Goal: Information Seeking & Learning: Check status

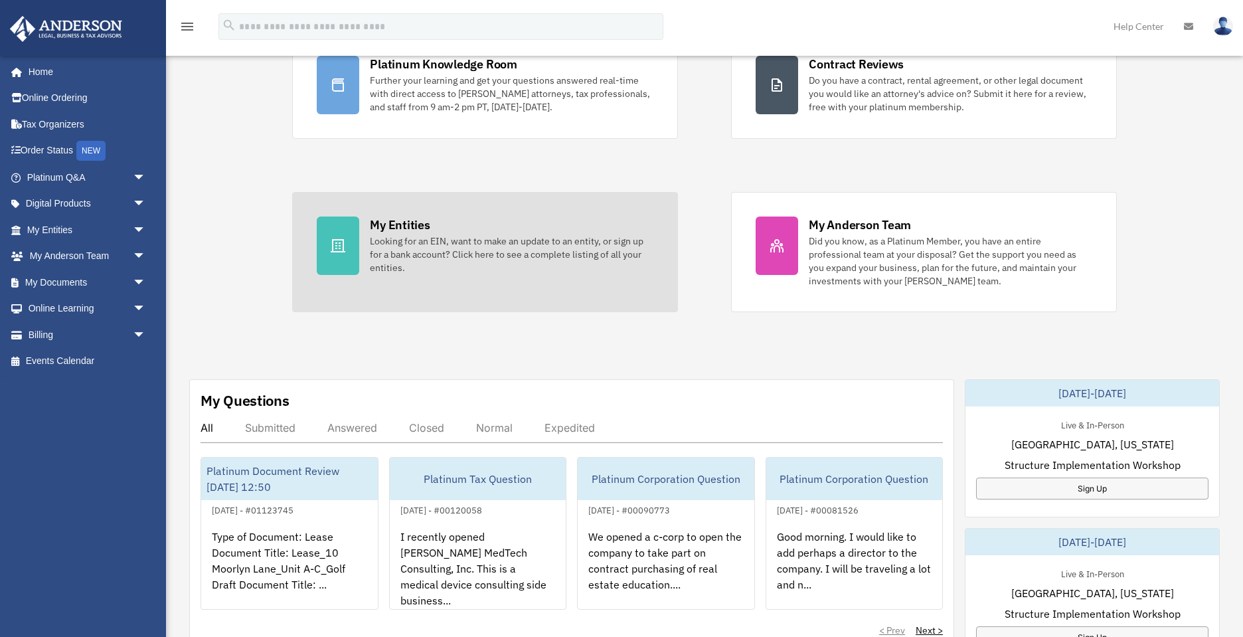
scroll to position [208, 0]
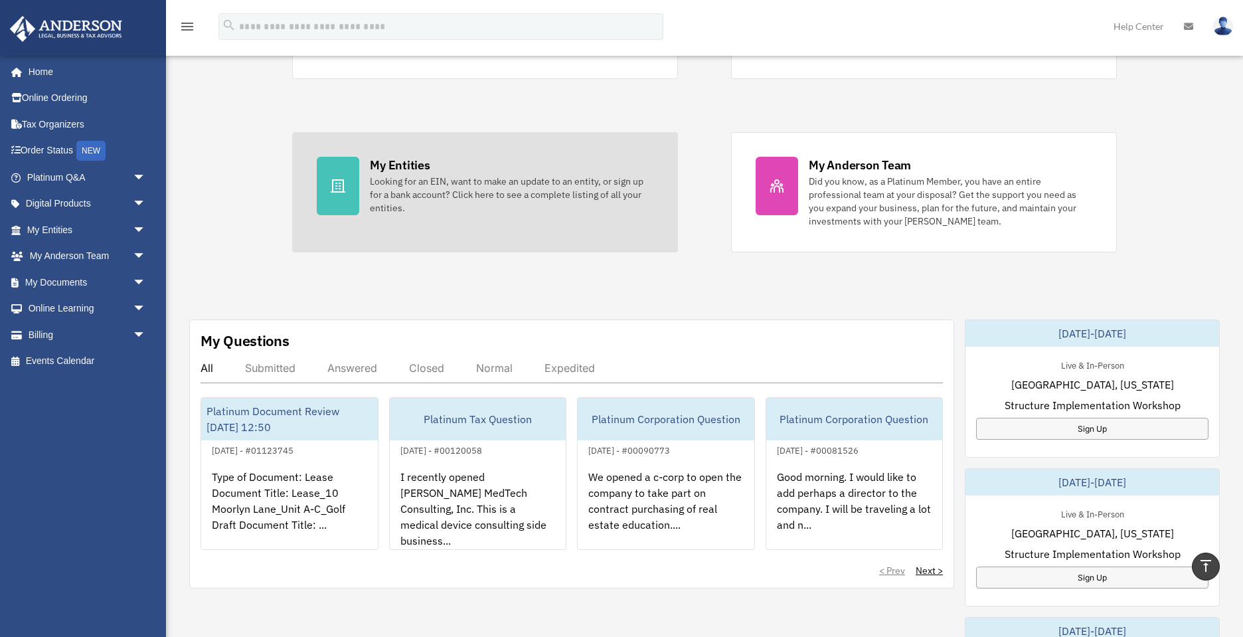
click at [527, 232] on link "My Entities Looking for an EIN, want to make an update to an entity, or sign up…" at bounding box center [485, 192] width 386 height 120
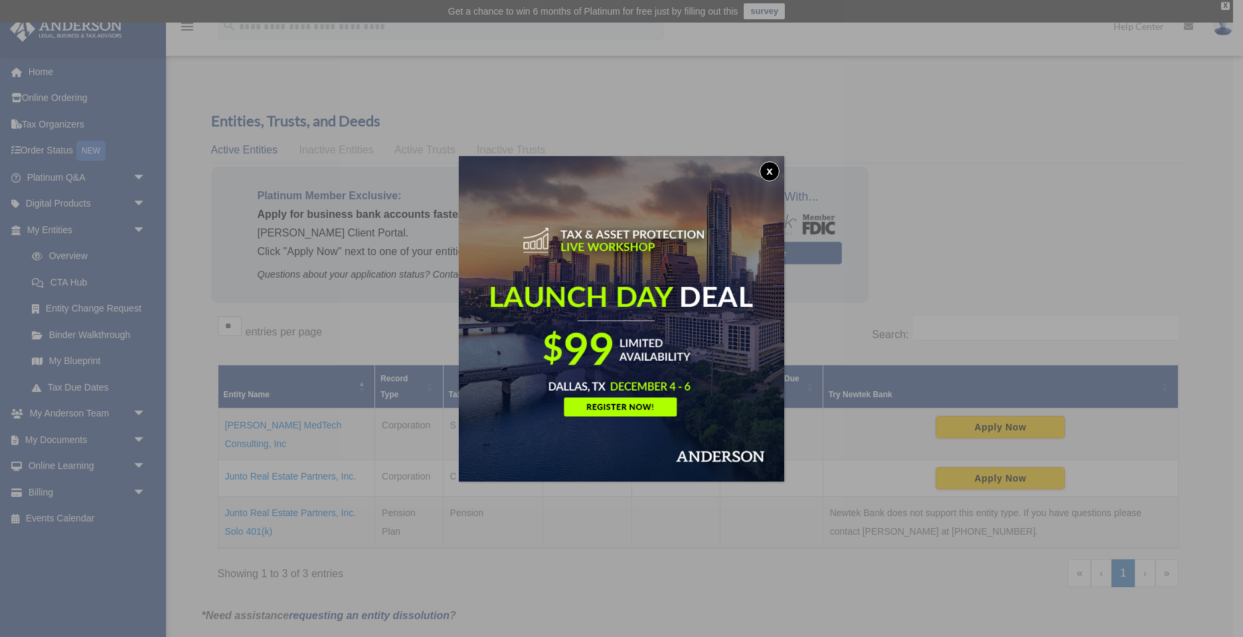
click at [768, 170] on button "x" at bounding box center [770, 171] width 20 height 20
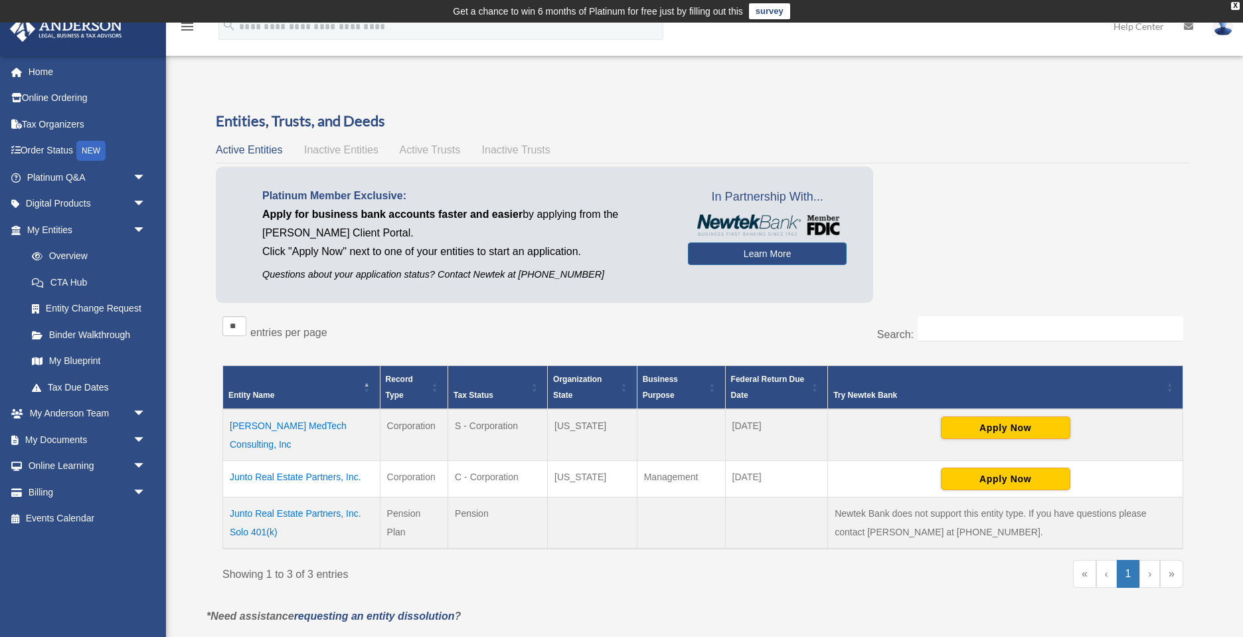
click at [320, 149] on span "Inactive Entities" at bounding box center [341, 149] width 74 height 11
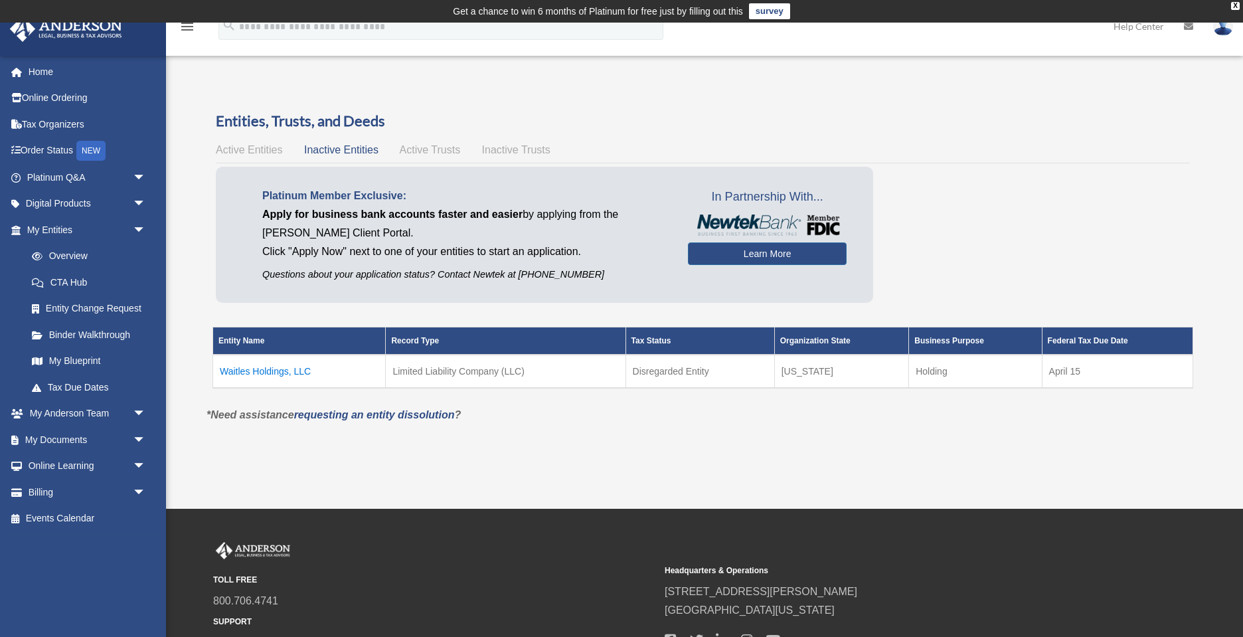
click at [248, 147] on span "Active Entities" at bounding box center [249, 149] width 66 height 11
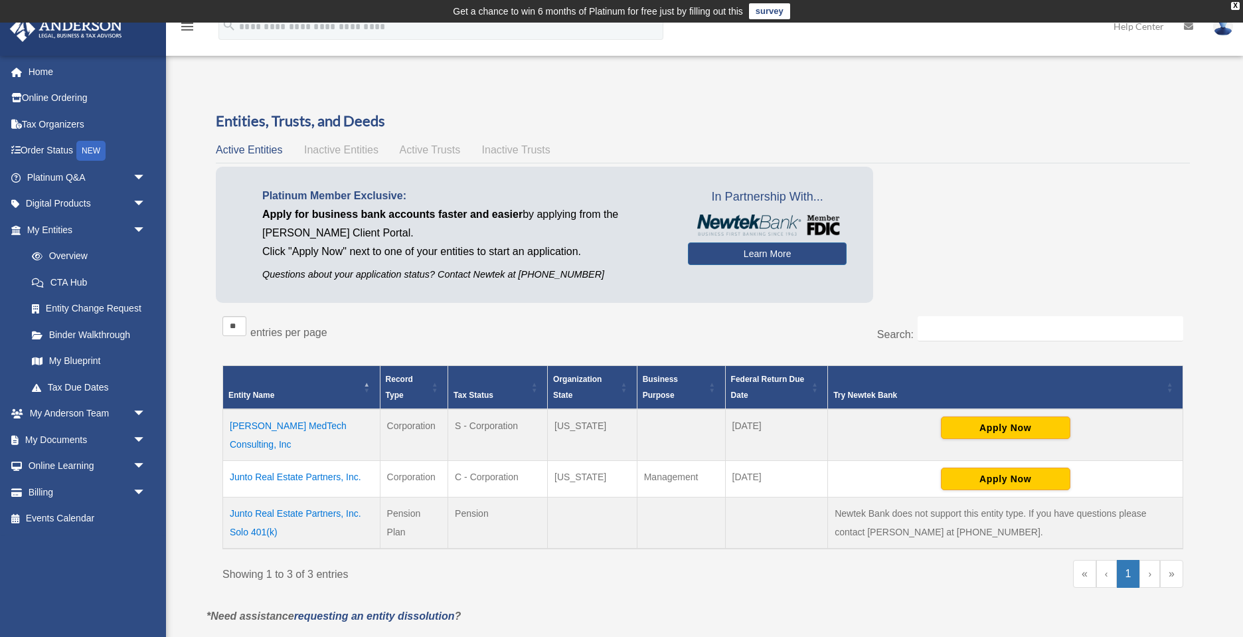
click at [326, 462] on td "Junto Real Estate Partners, Inc." at bounding box center [301, 478] width 157 height 37
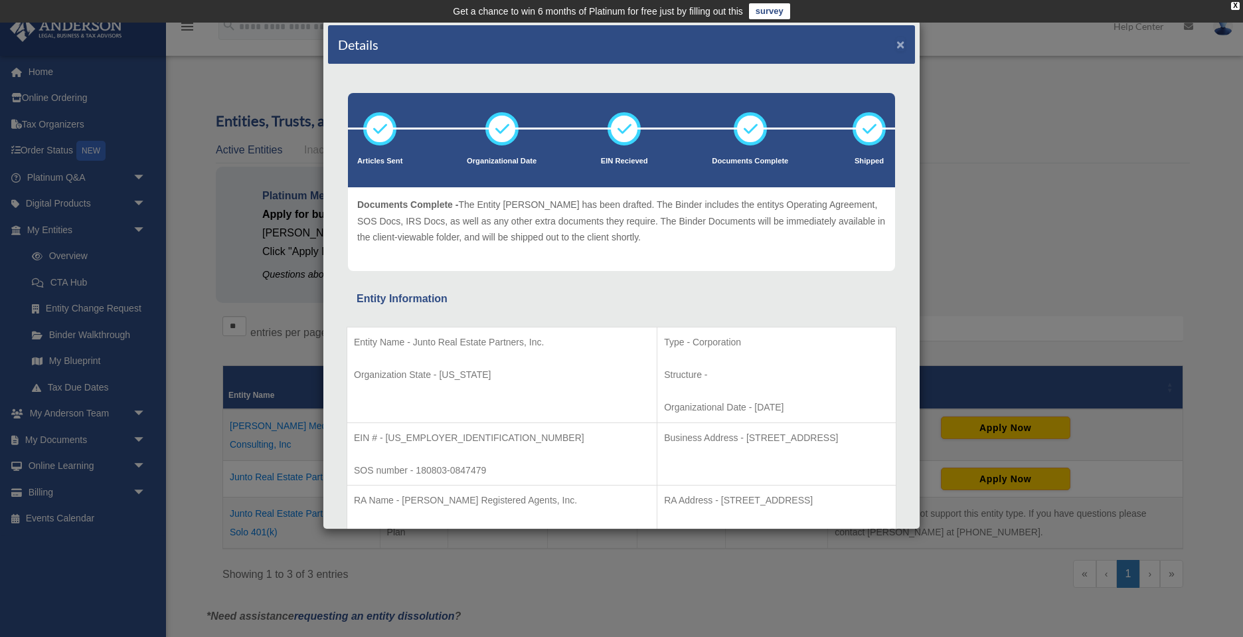
click at [899, 44] on button "×" at bounding box center [900, 44] width 9 height 14
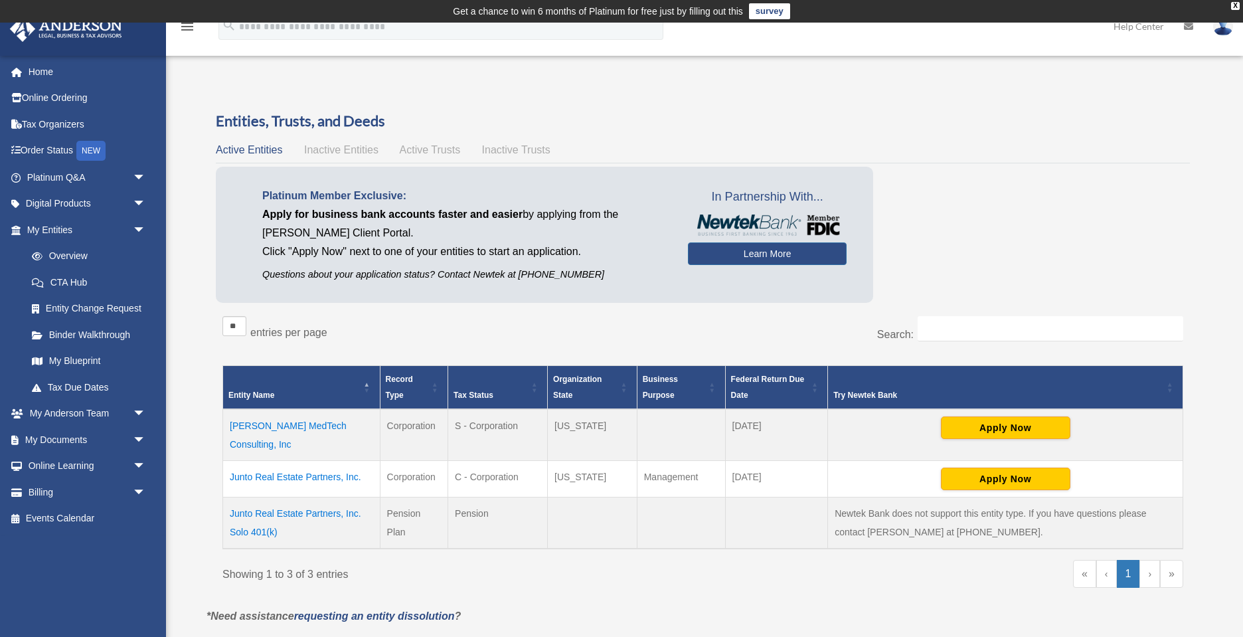
click at [233, 151] on span "Active Entities" at bounding box center [249, 149] width 66 height 11
click at [136, 174] on span "arrow_drop_down" at bounding box center [146, 177] width 27 height 27
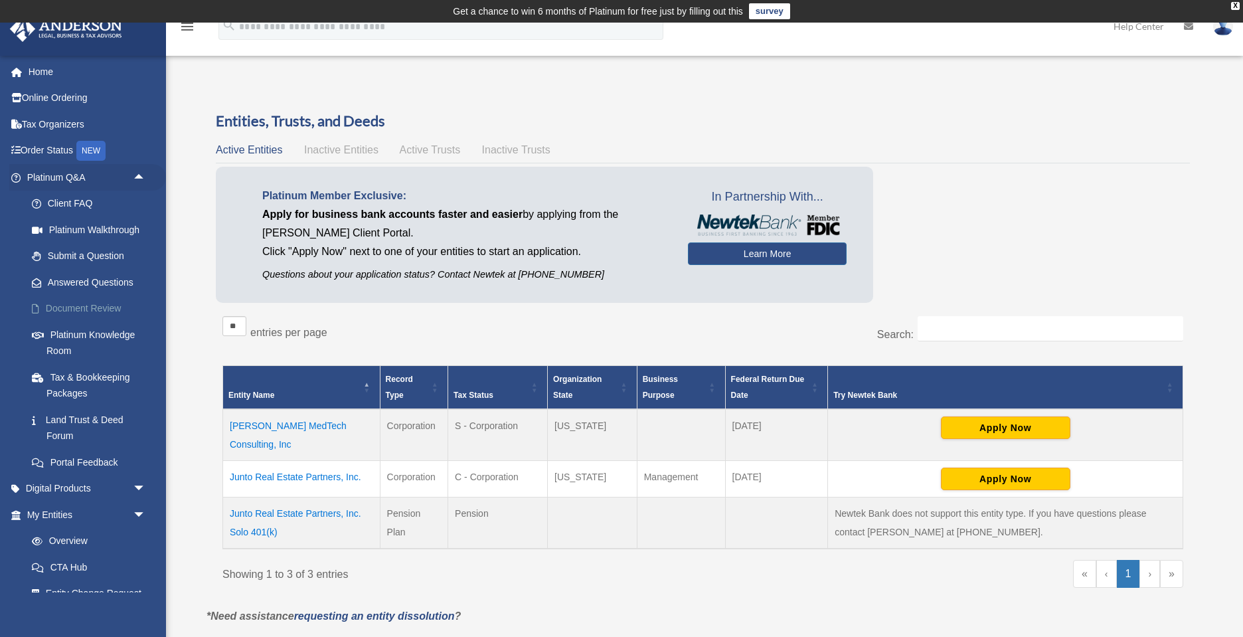
click at [101, 307] on link "Document Review" at bounding box center [92, 309] width 147 height 27
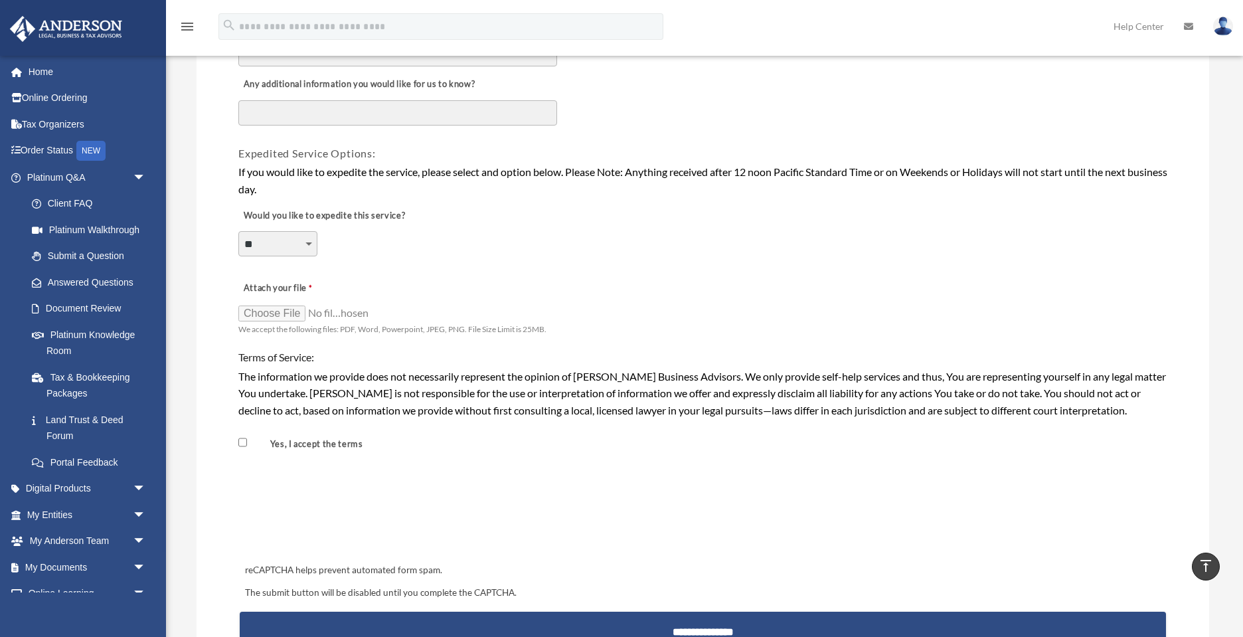
scroll to position [699, 0]
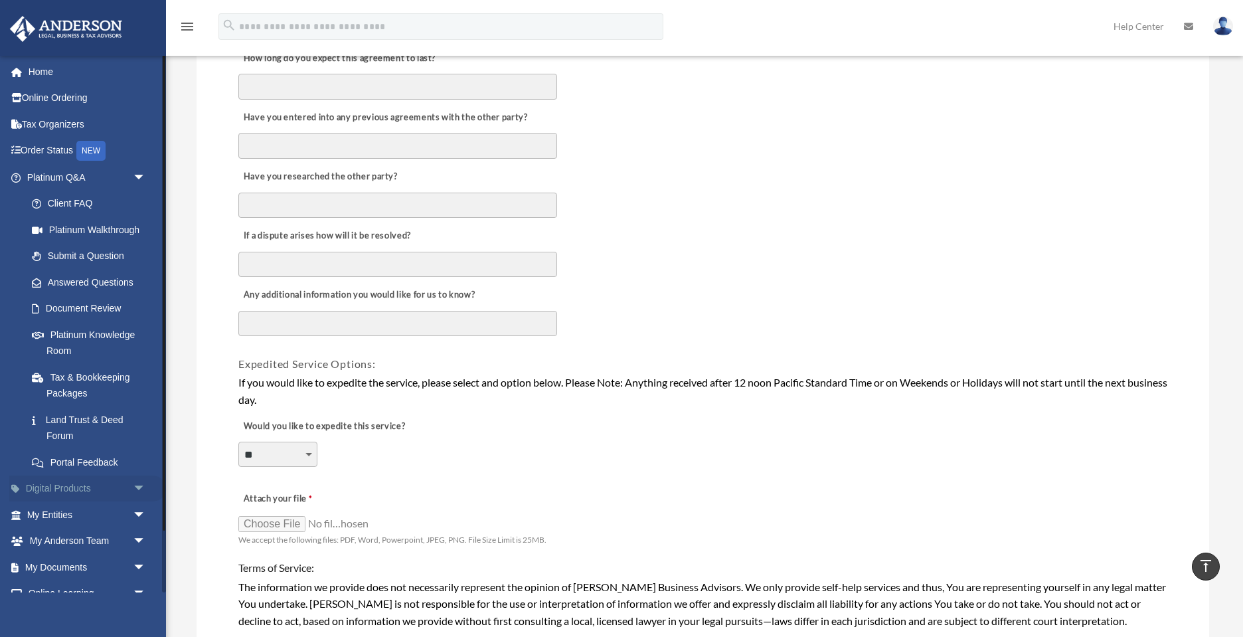
click at [101, 493] on link "Digital Products arrow_drop_down" at bounding box center [87, 488] width 157 height 27
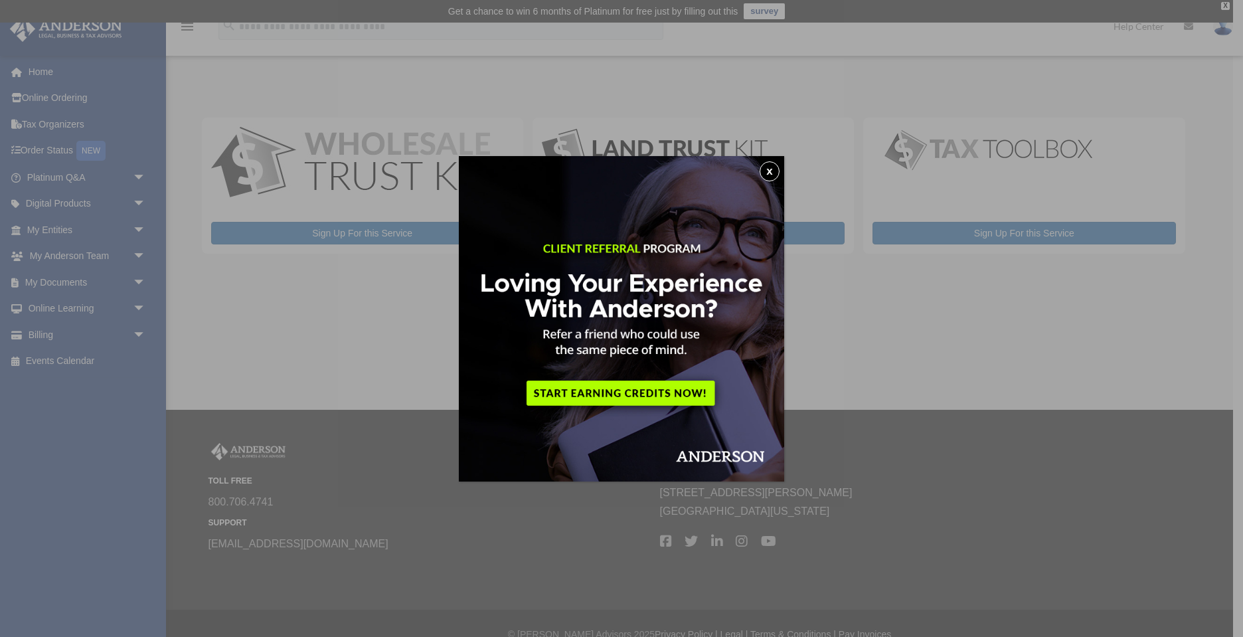
click at [768, 175] on button "x" at bounding box center [770, 171] width 20 height 20
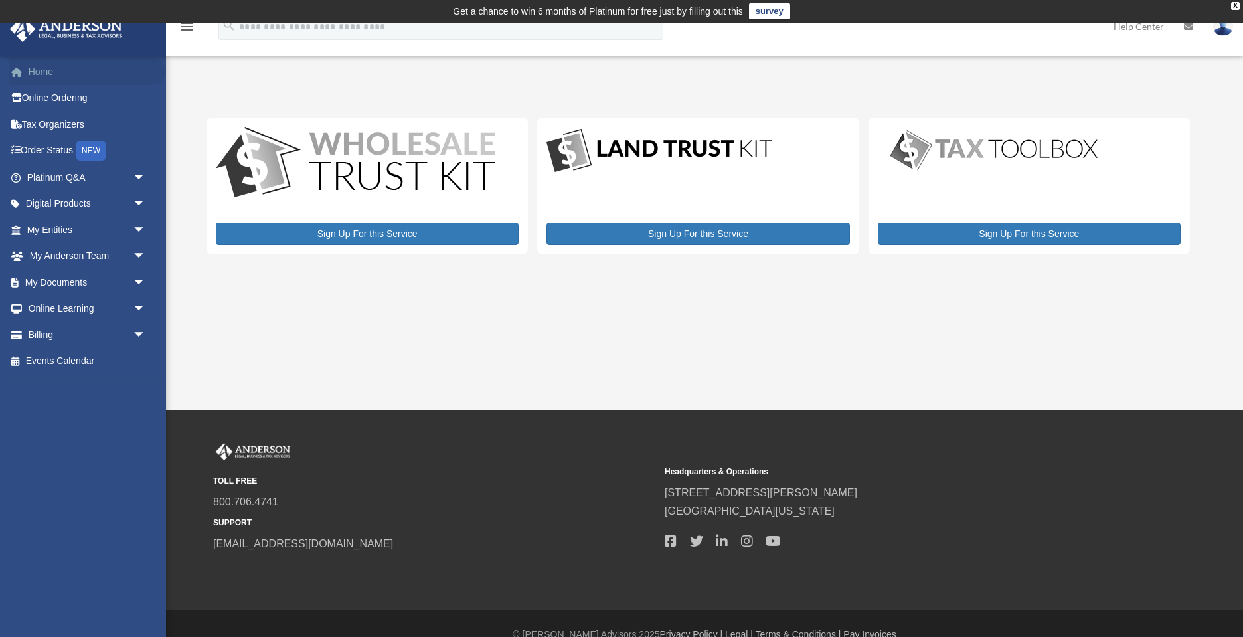
click at [36, 70] on link "Home" at bounding box center [87, 71] width 157 height 27
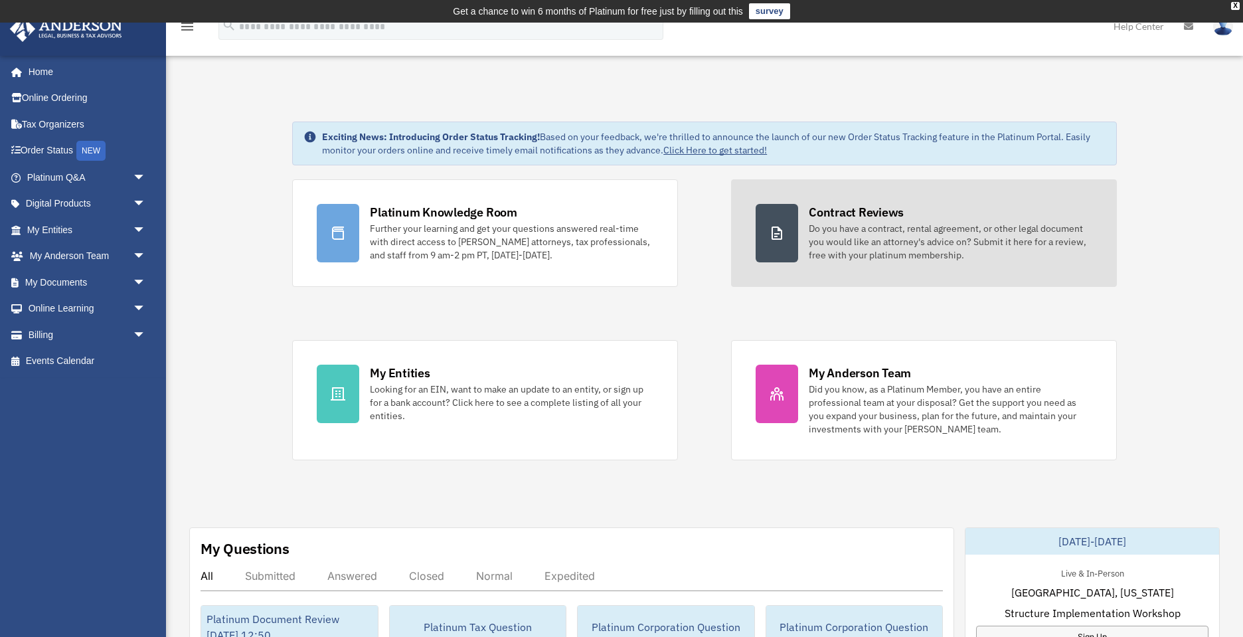
click at [960, 214] on div "Contract Reviews Do you have a contract, rental agreement, or other legal docum…" at bounding box center [951, 233] width 284 height 58
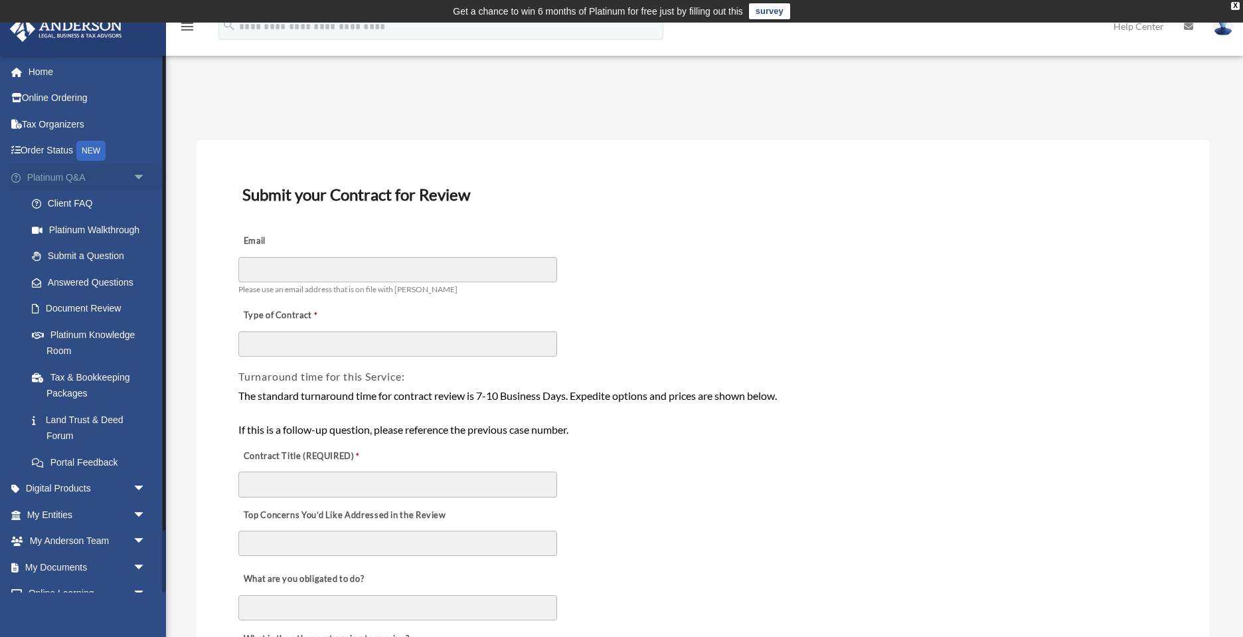
click at [49, 172] on link "Platinum Q&A arrow_drop_down" at bounding box center [87, 177] width 157 height 27
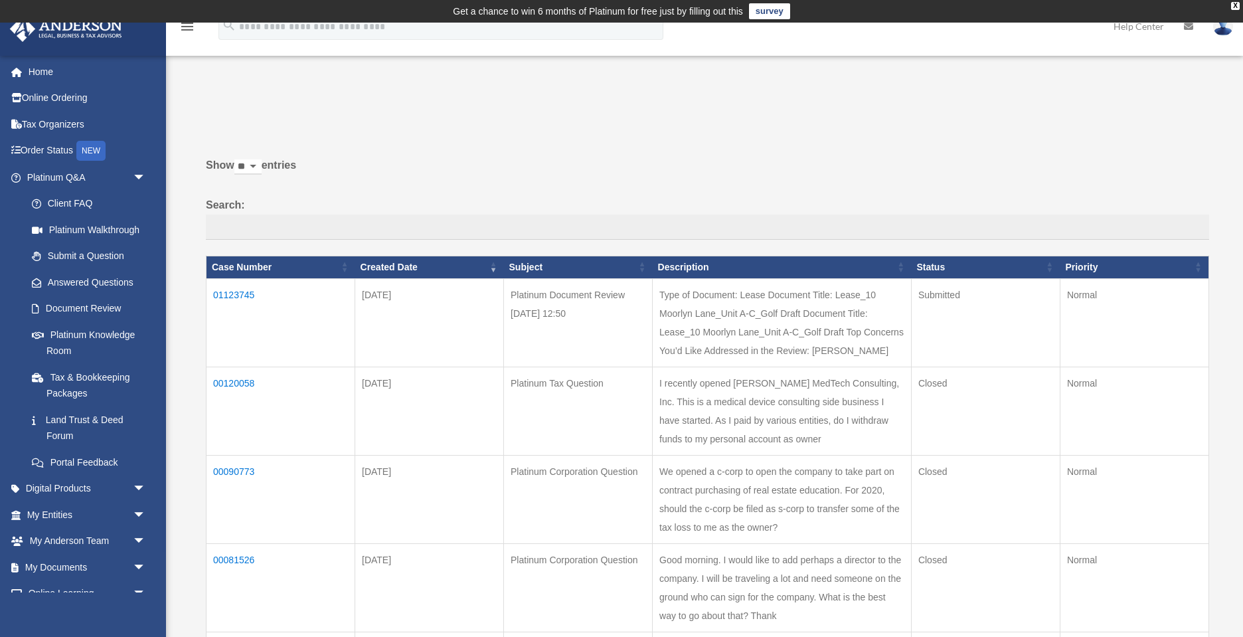
click at [246, 295] on td "01123745" at bounding box center [281, 322] width 149 height 88
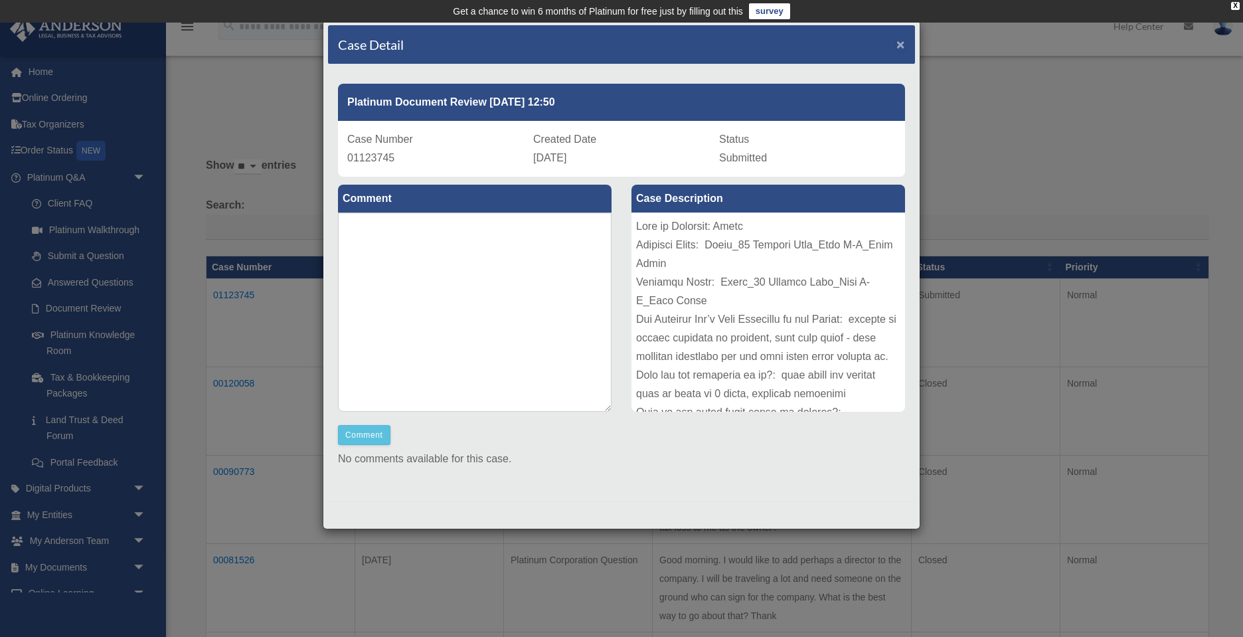
click at [900, 42] on span "×" at bounding box center [900, 44] width 9 height 15
